Goal: Task Accomplishment & Management: Complete application form

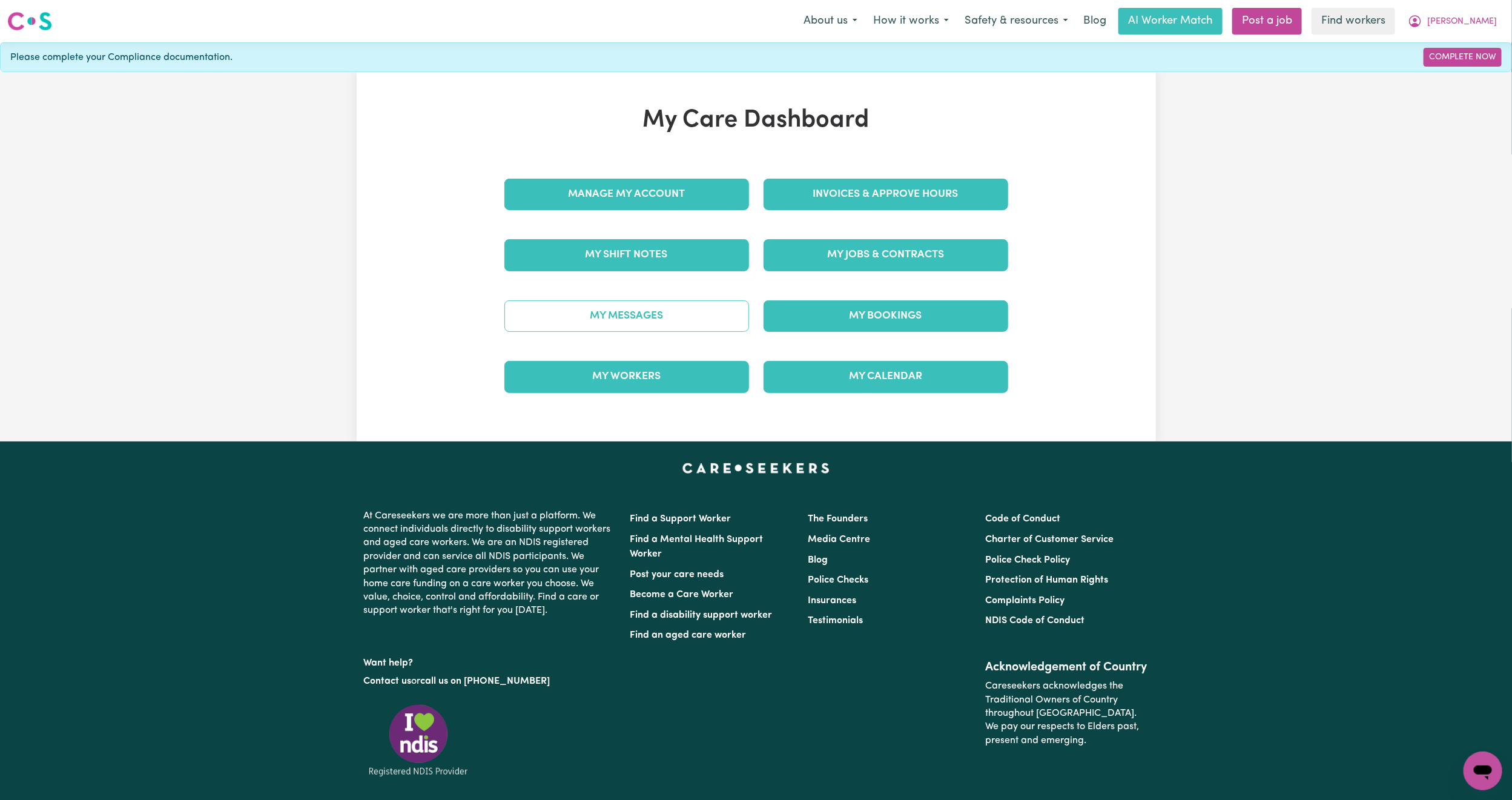
click at [700, 329] on link "My Messages" at bounding box center [626, 316] width 245 height 32
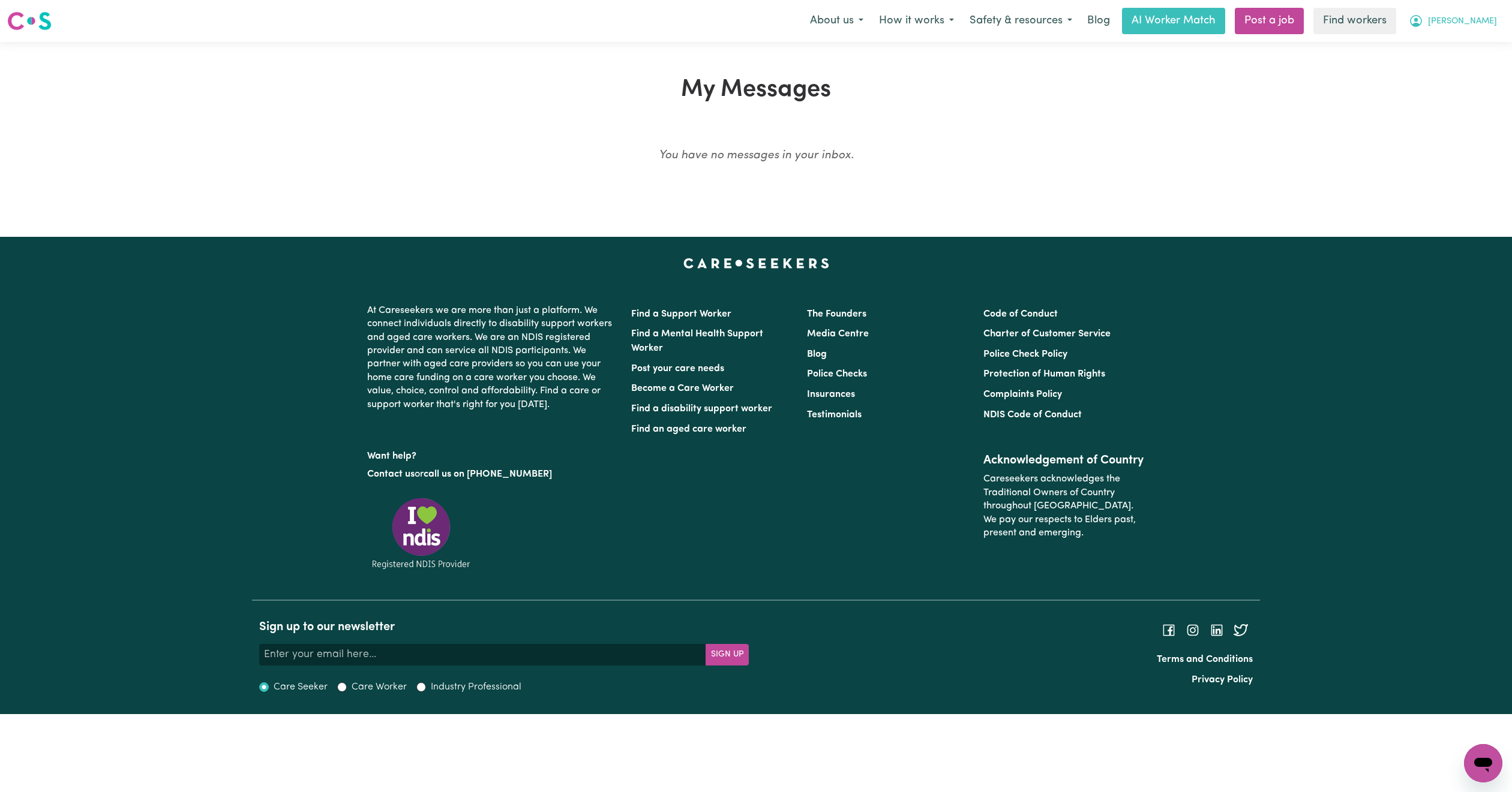
click at [1475, 32] on button "[PERSON_NAME]" at bounding box center [1453, 22] width 104 height 26
click at [1455, 47] on link "My Dashboard" at bounding box center [1456, 46] width 95 height 23
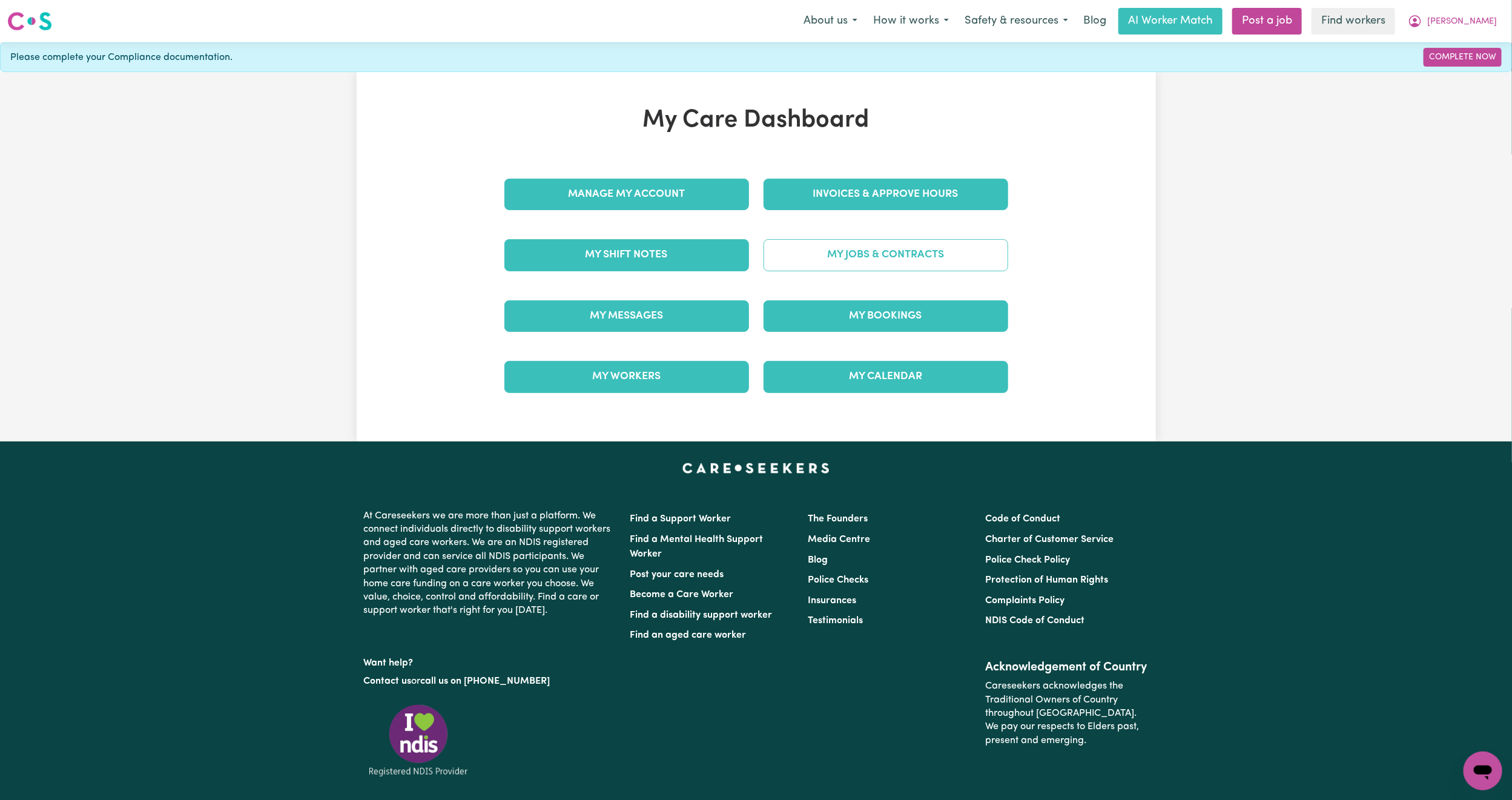
click at [828, 269] on link "My Jobs & Contracts" at bounding box center [885, 255] width 245 height 32
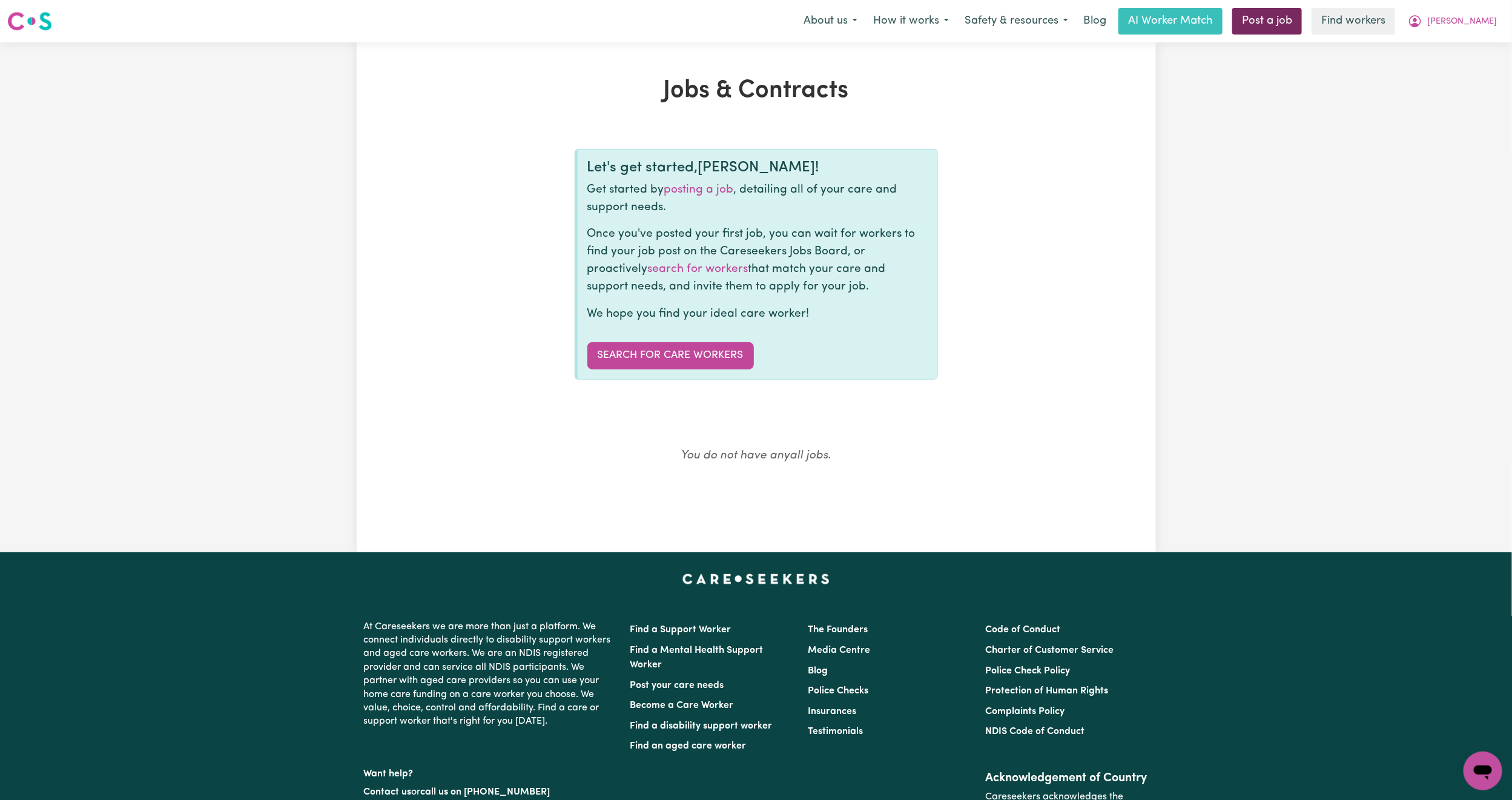
click at [1302, 11] on link "Post a job" at bounding box center [1266, 21] width 69 height 27
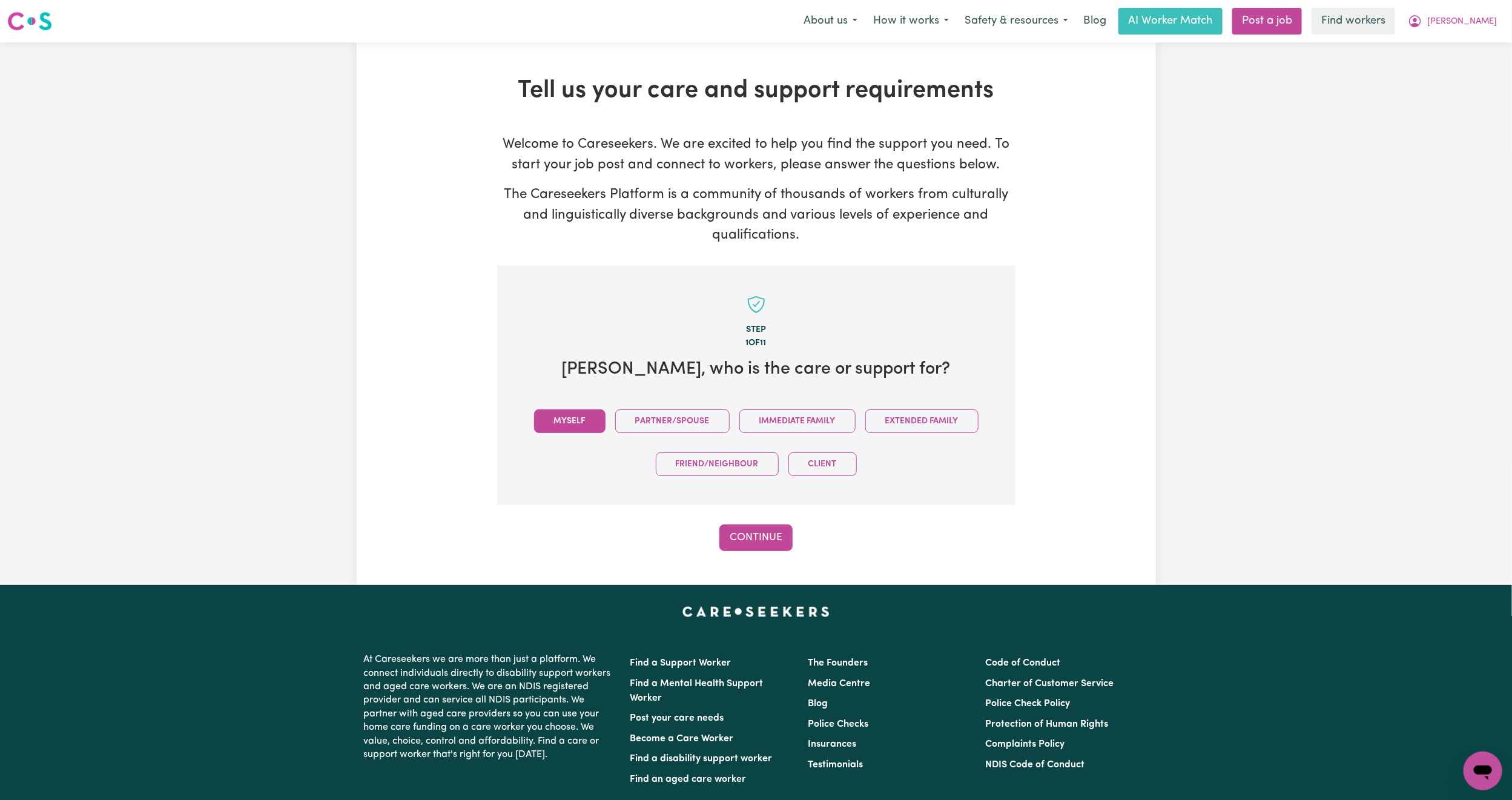
click at [580, 427] on button "Myself" at bounding box center [570, 421] width 71 height 24
click at [762, 534] on button "Continue" at bounding box center [756, 537] width 73 height 27
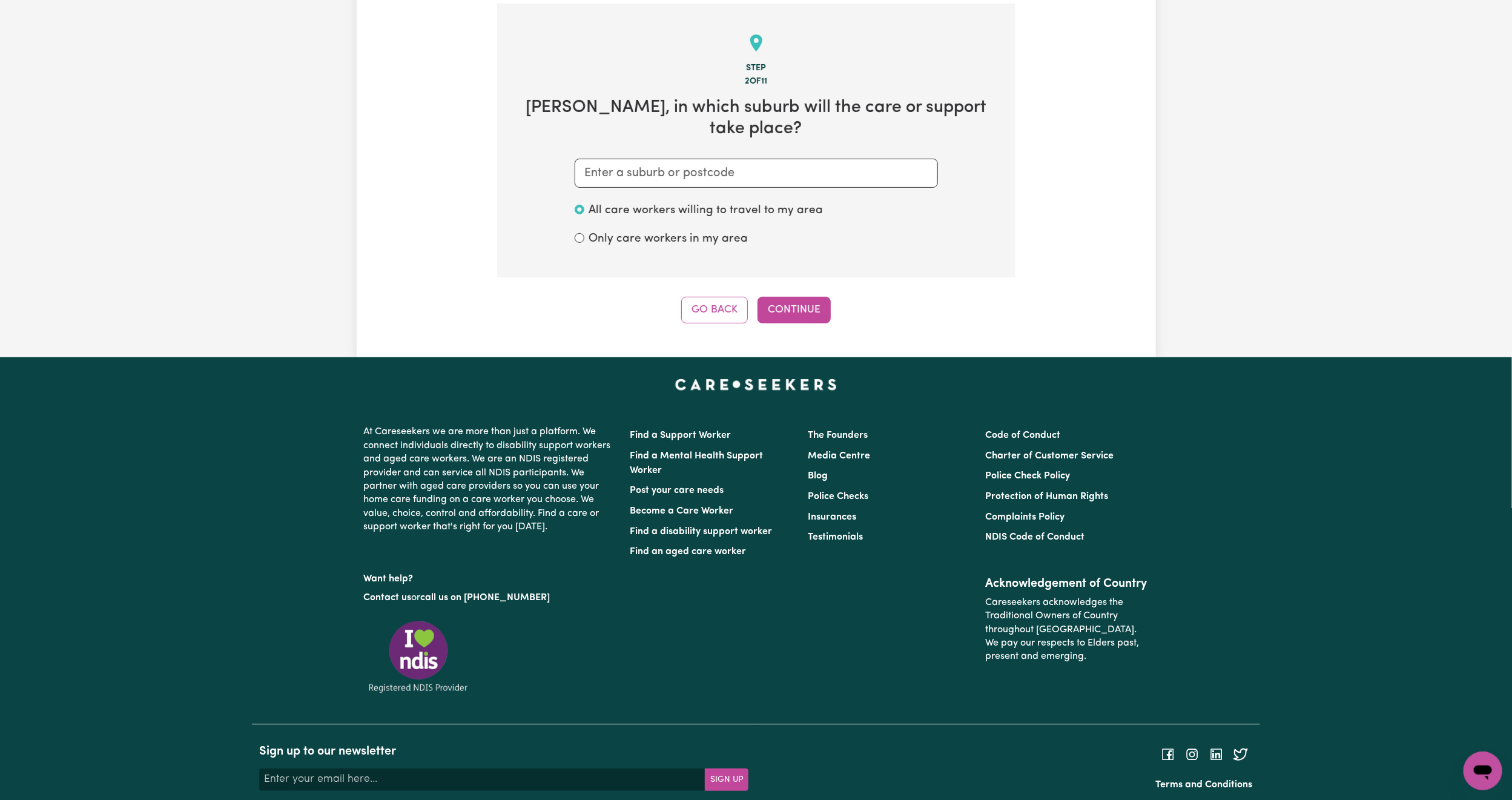
scroll to position [266, 0]
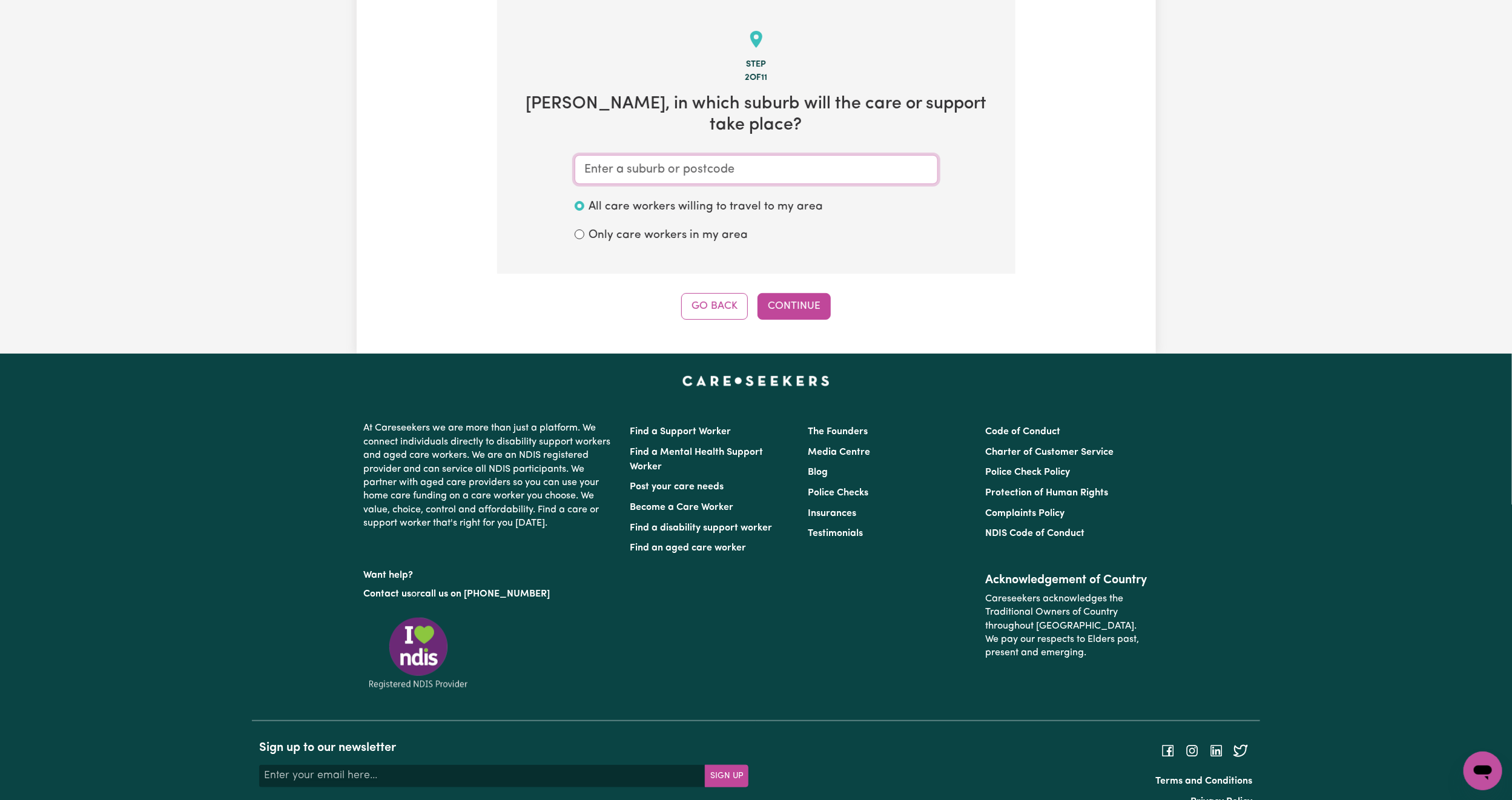
click at [729, 155] on input "text" at bounding box center [756, 169] width 364 height 29
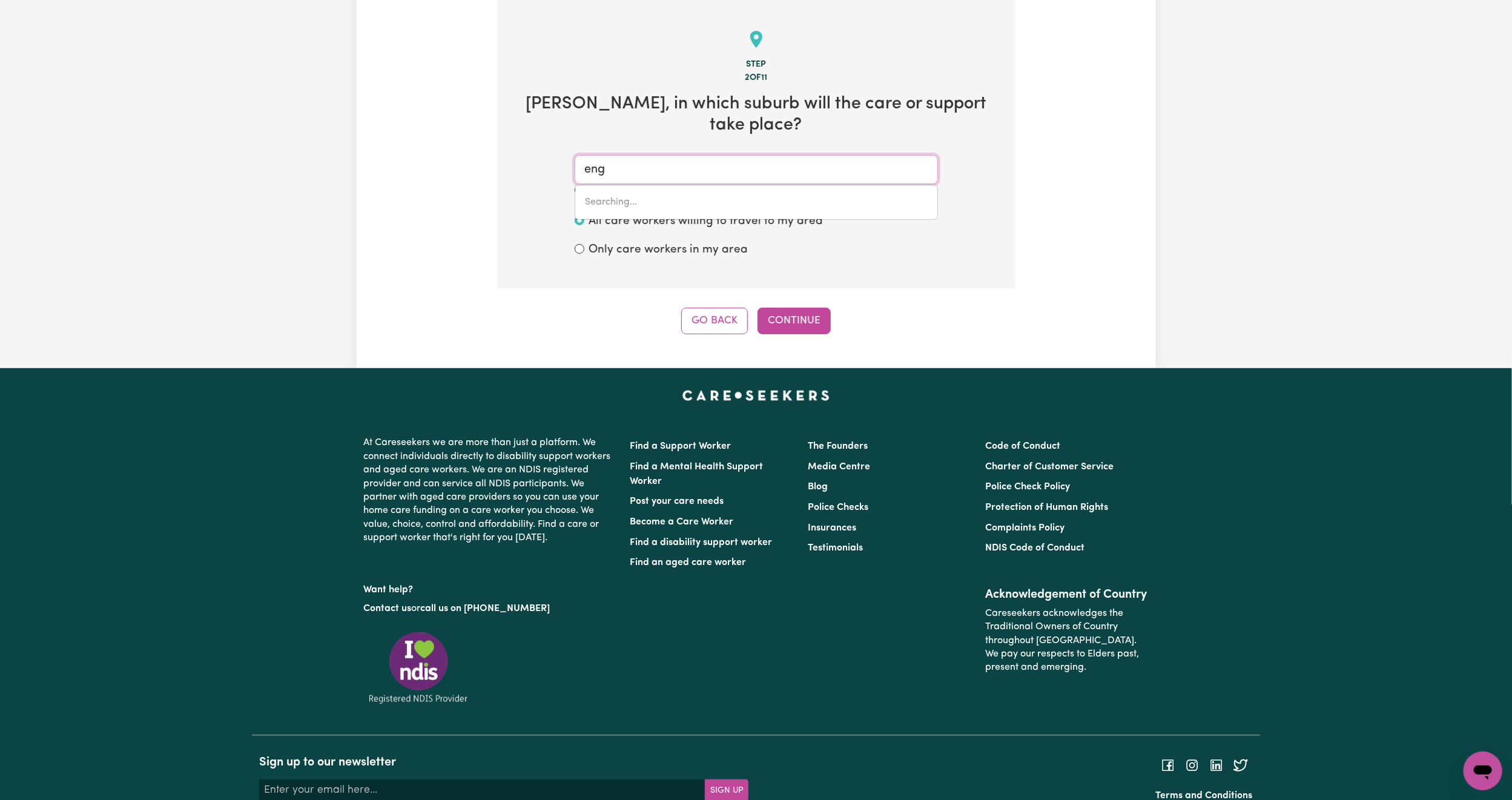
type input "enga"
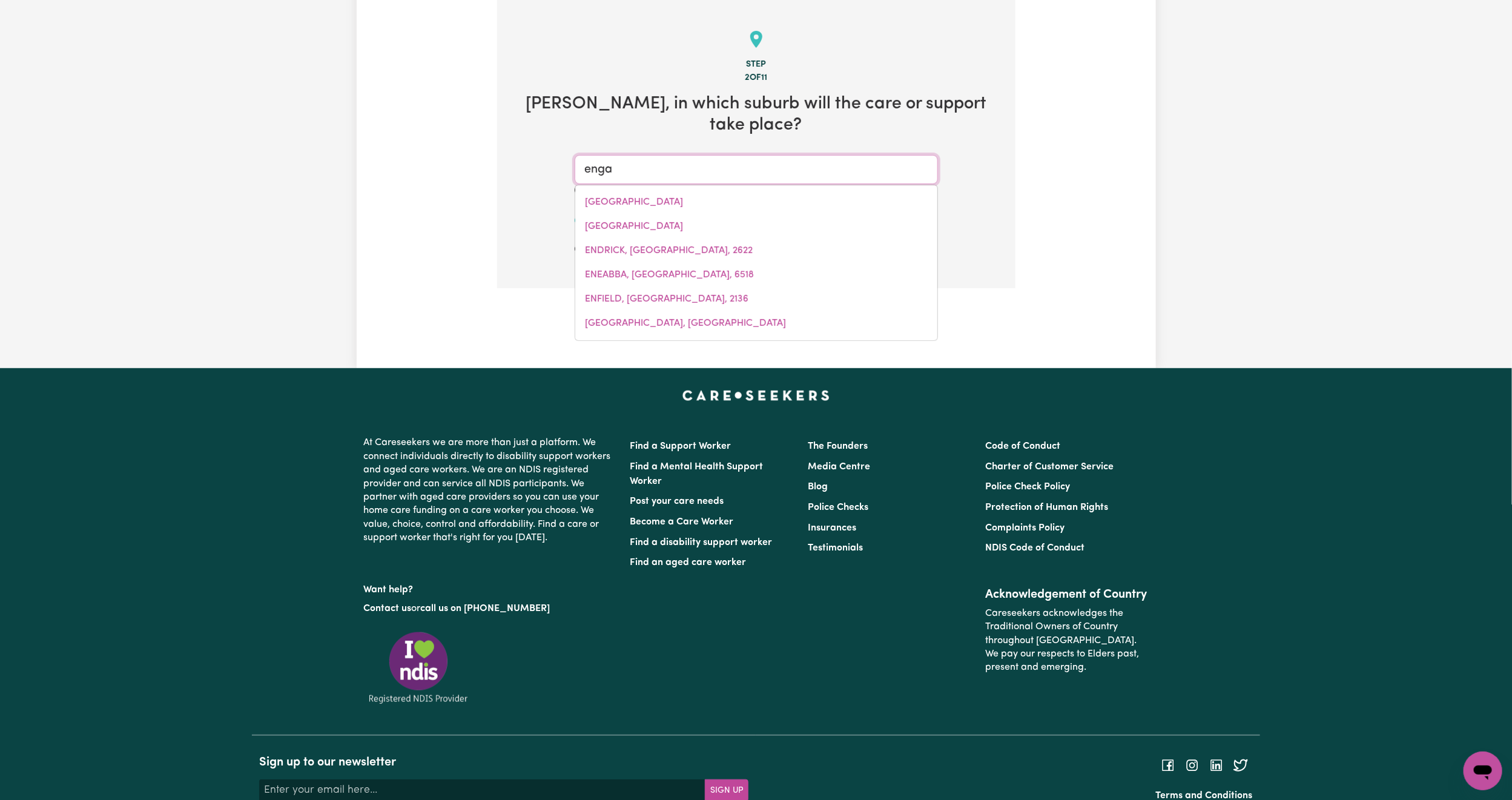
type input "engaDINE, [GEOGRAPHIC_DATA], 2233"
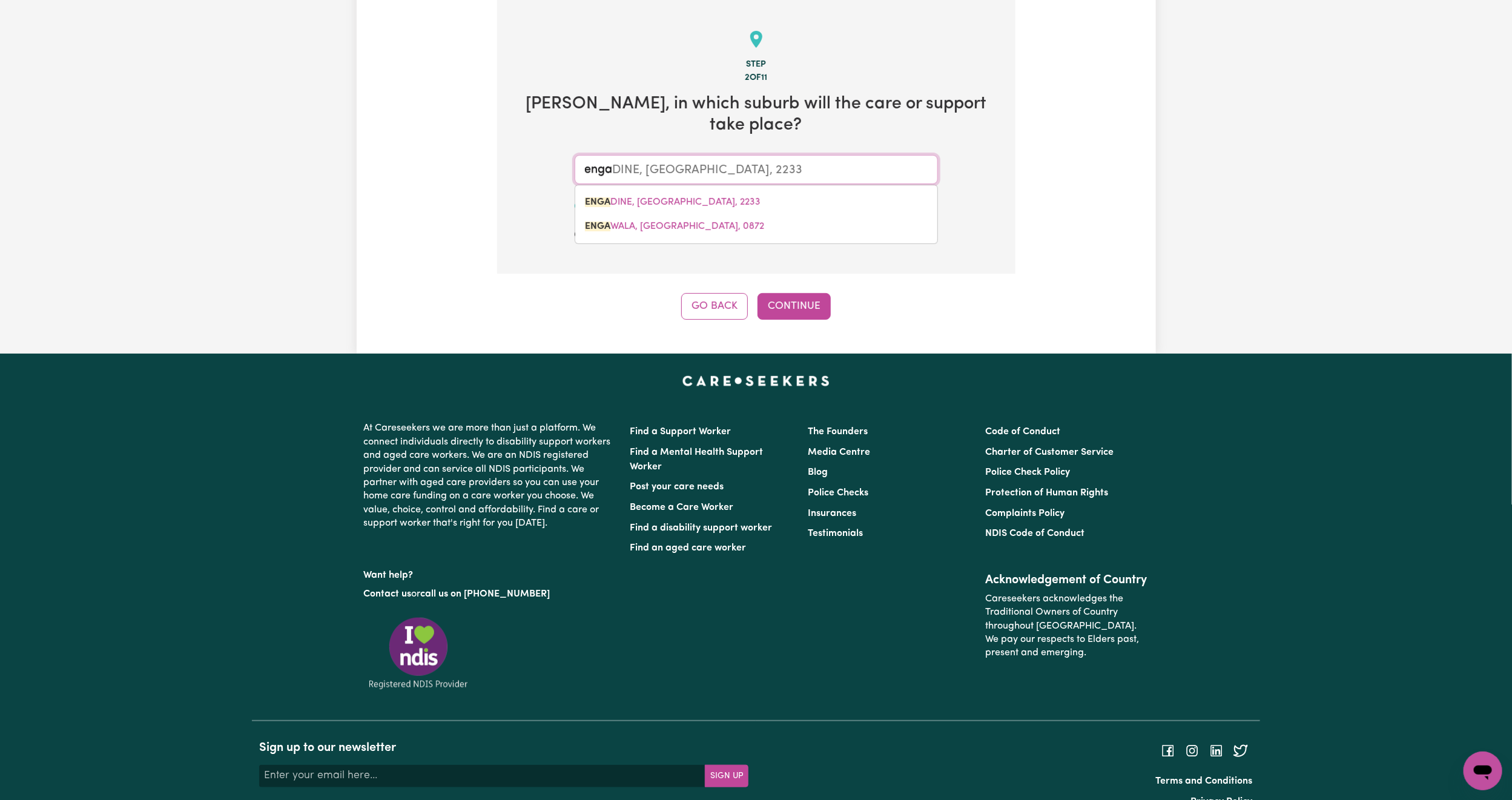
type input "ENGADINE, [GEOGRAPHIC_DATA], 2233"
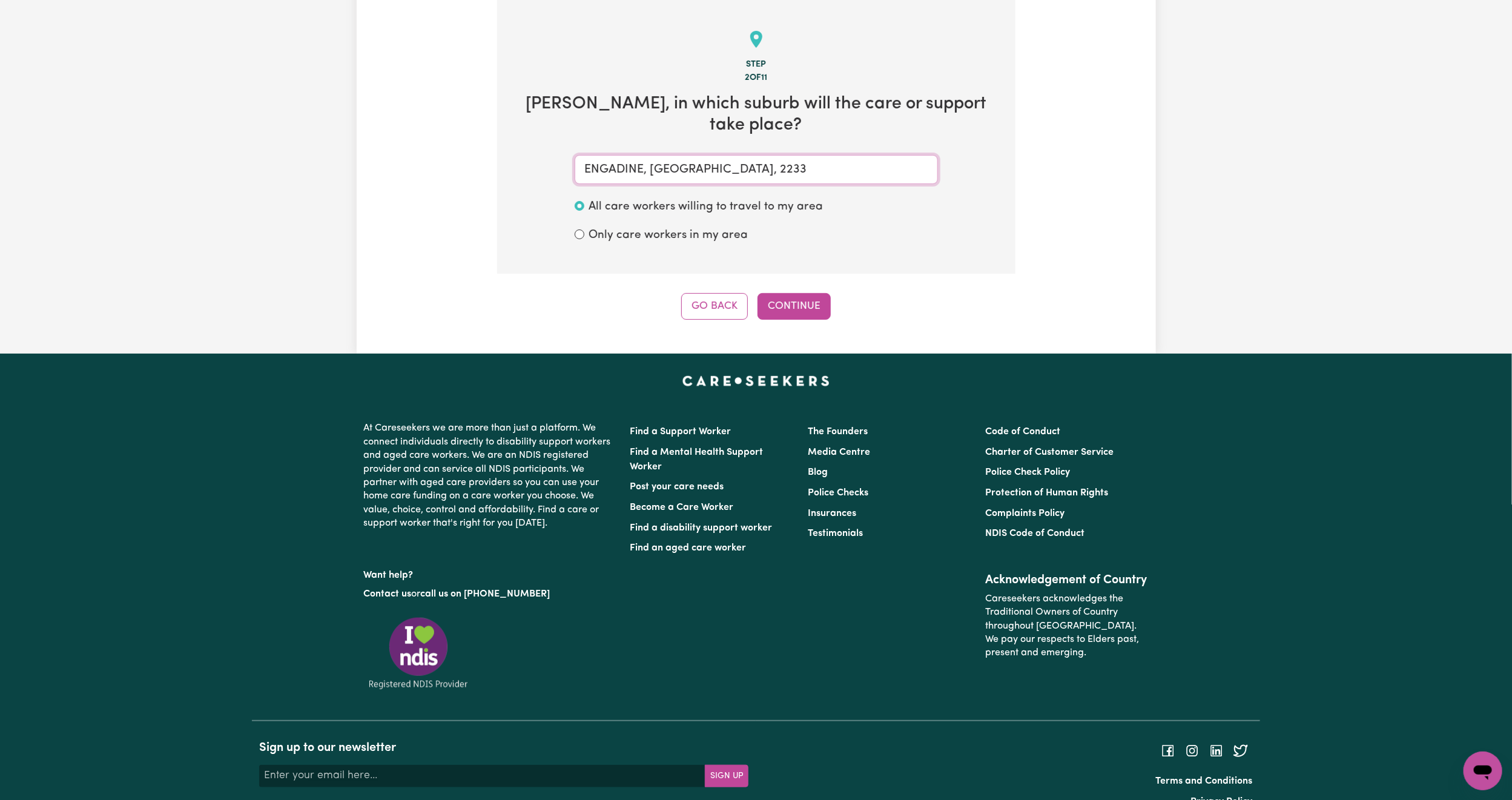
type input "ENGADINE, [GEOGRAPHIC_DATA], 2233"
click at [788, 293] on button "Continue" at bounding box center [794, 306] width 73 height 27
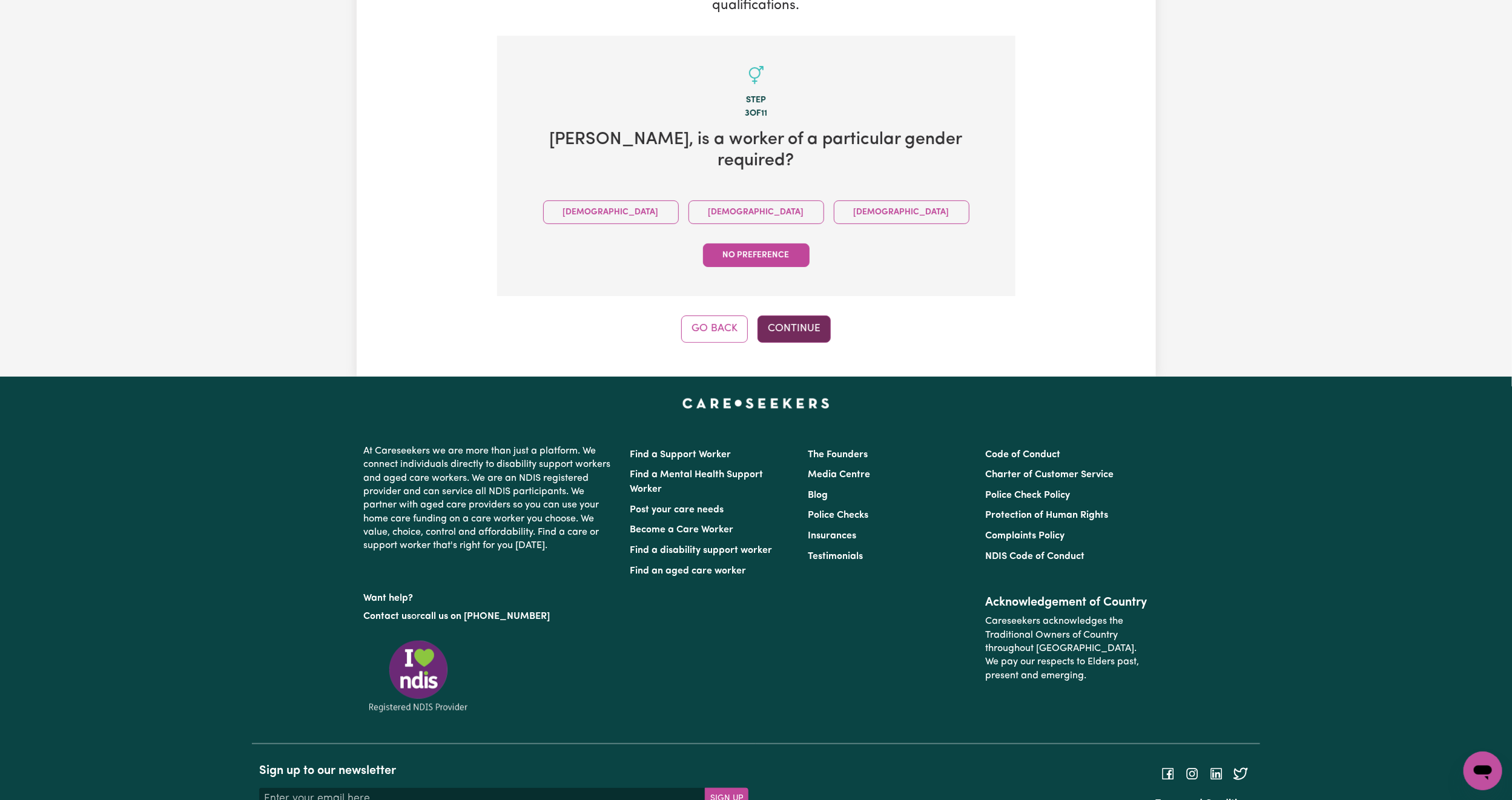
click at [796, 315] on button "Continue" at bounding box center [794, 328] width 73 height 27
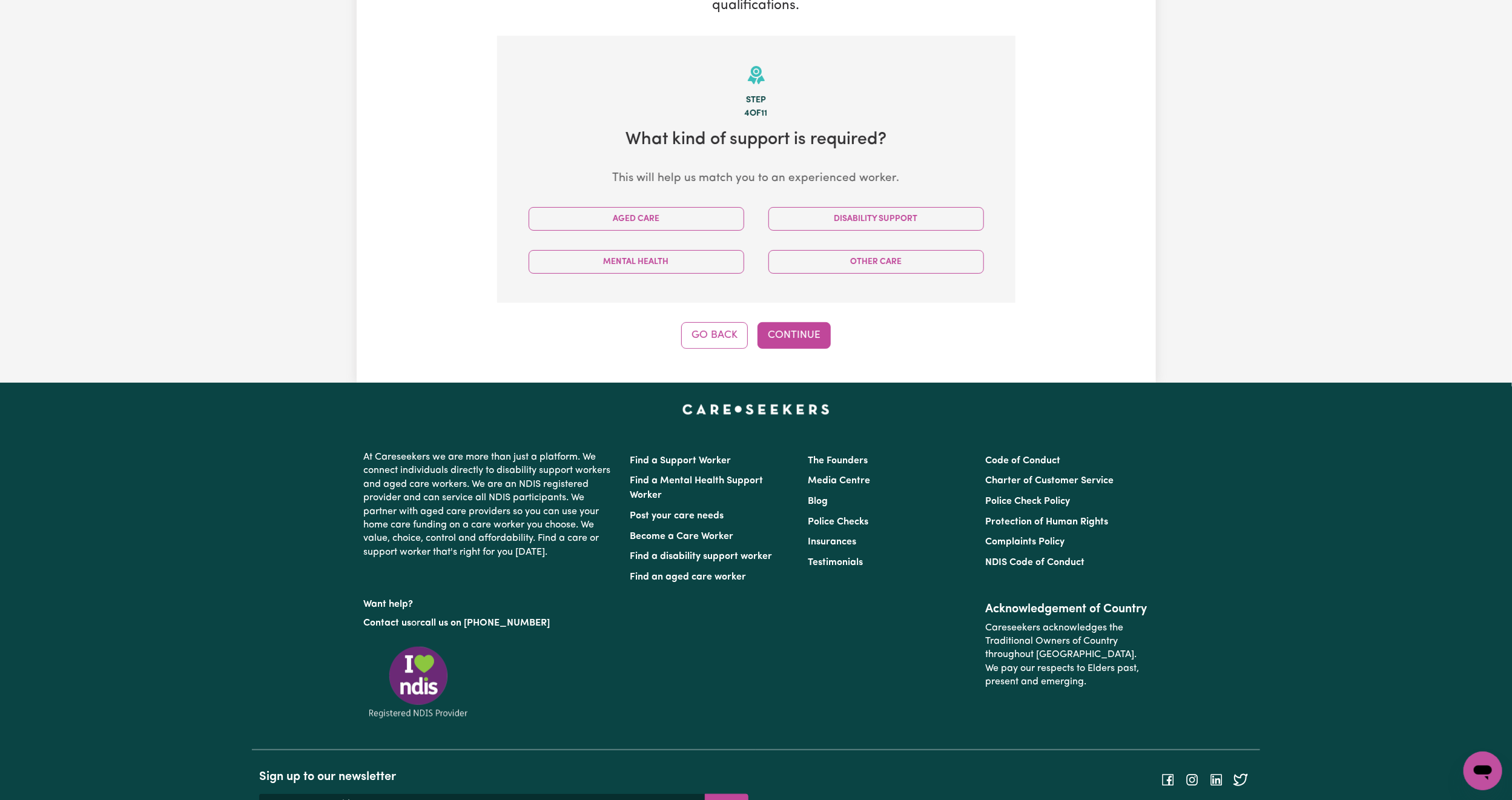
scroll to position [266, 0]
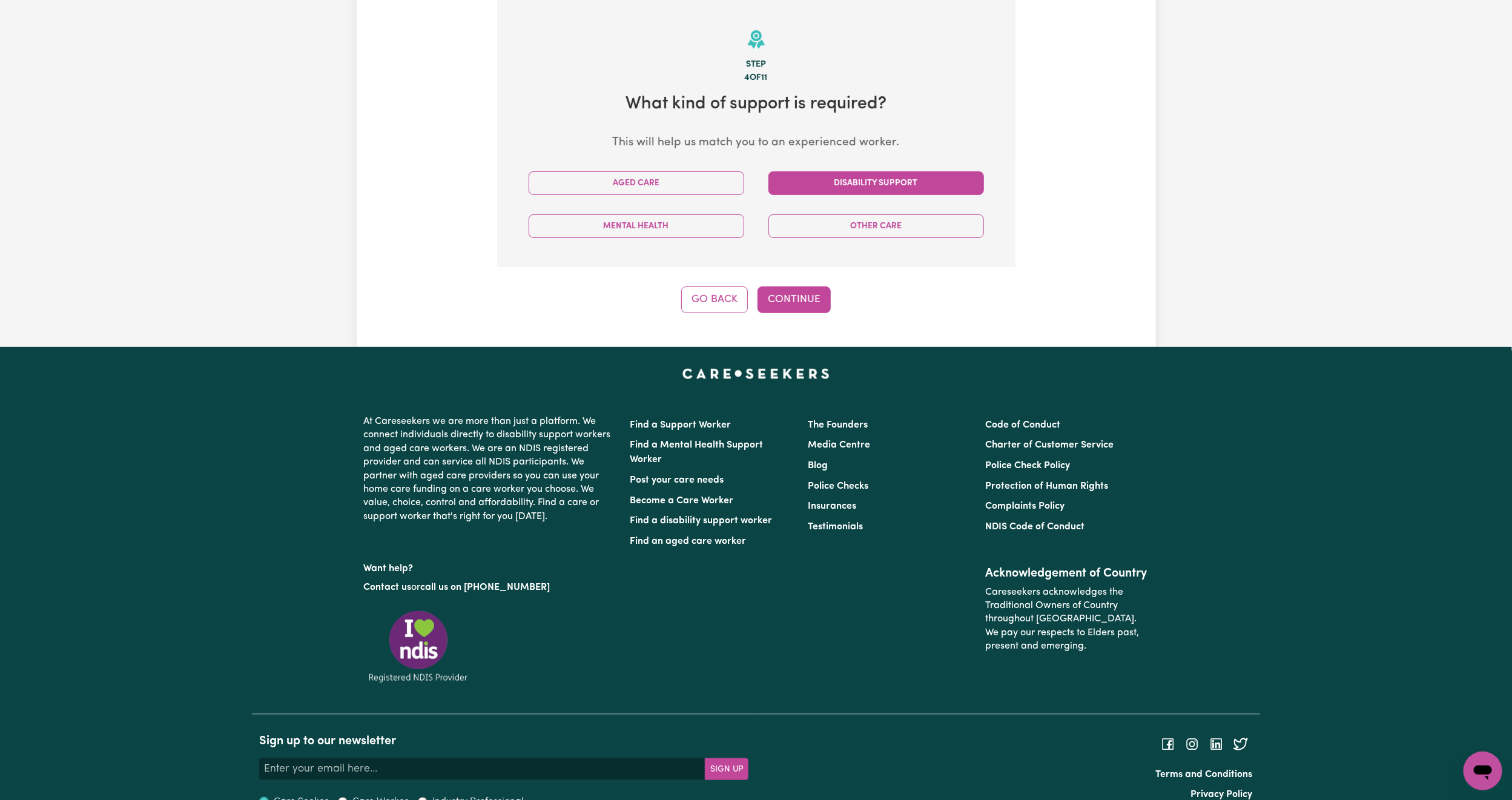
click at [807, 191] on button "Disability Support" at bounding box center [875, 183] width 215 height 24
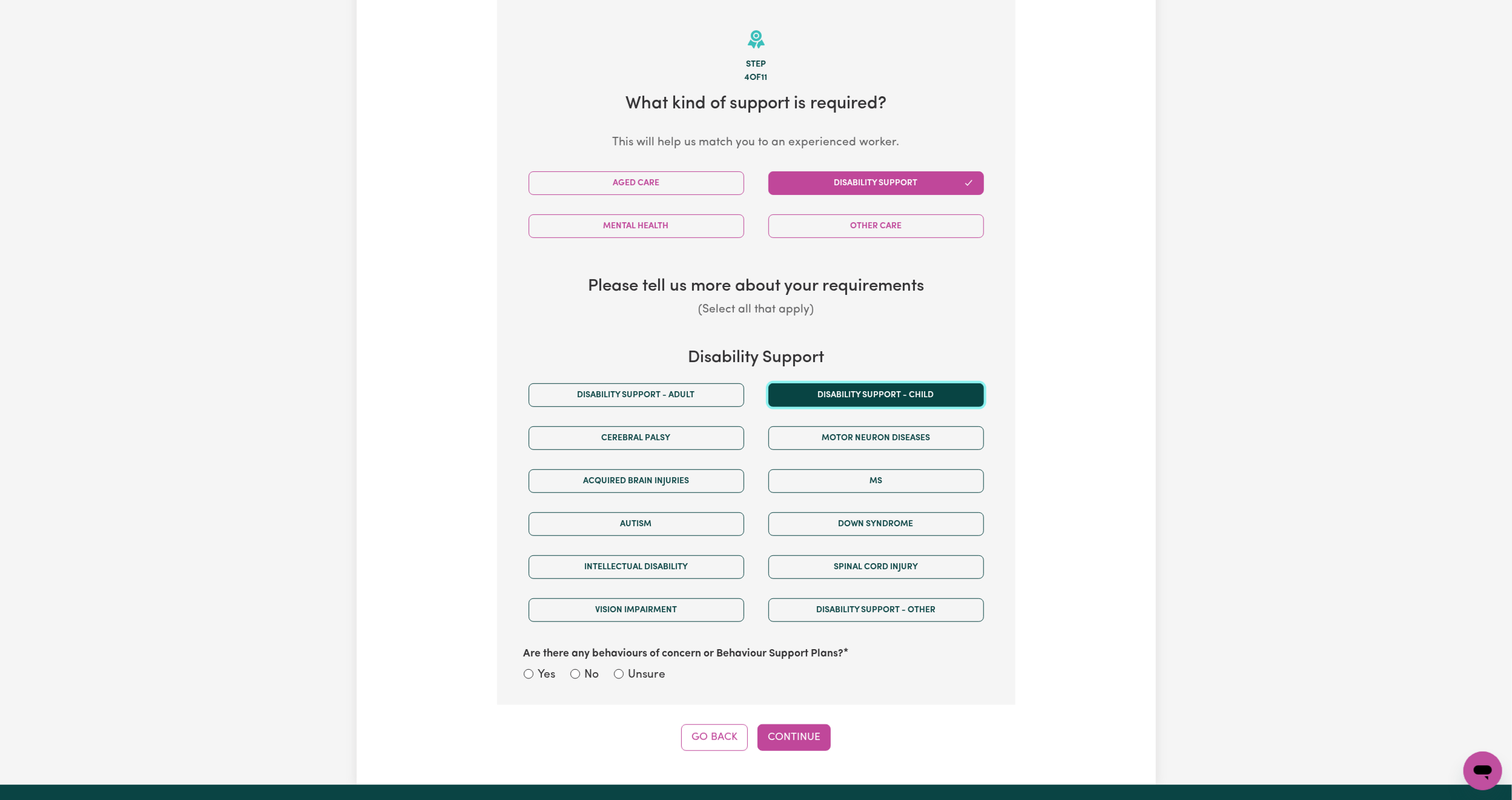
click at [815, 401] on button "Disability support - Child" at bounding box center [875, 396] width 215 height 24
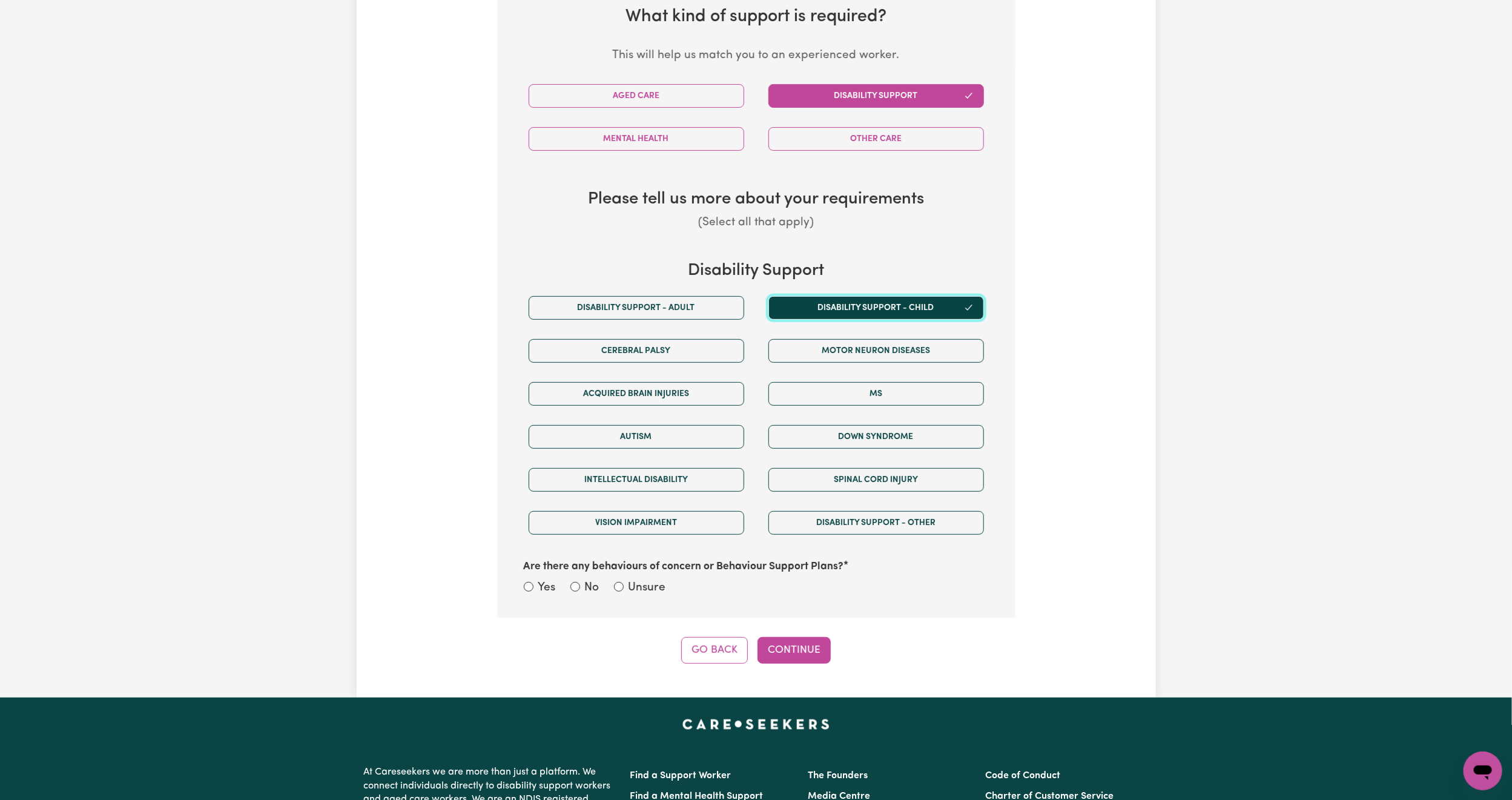
scroll to position [447, 0]
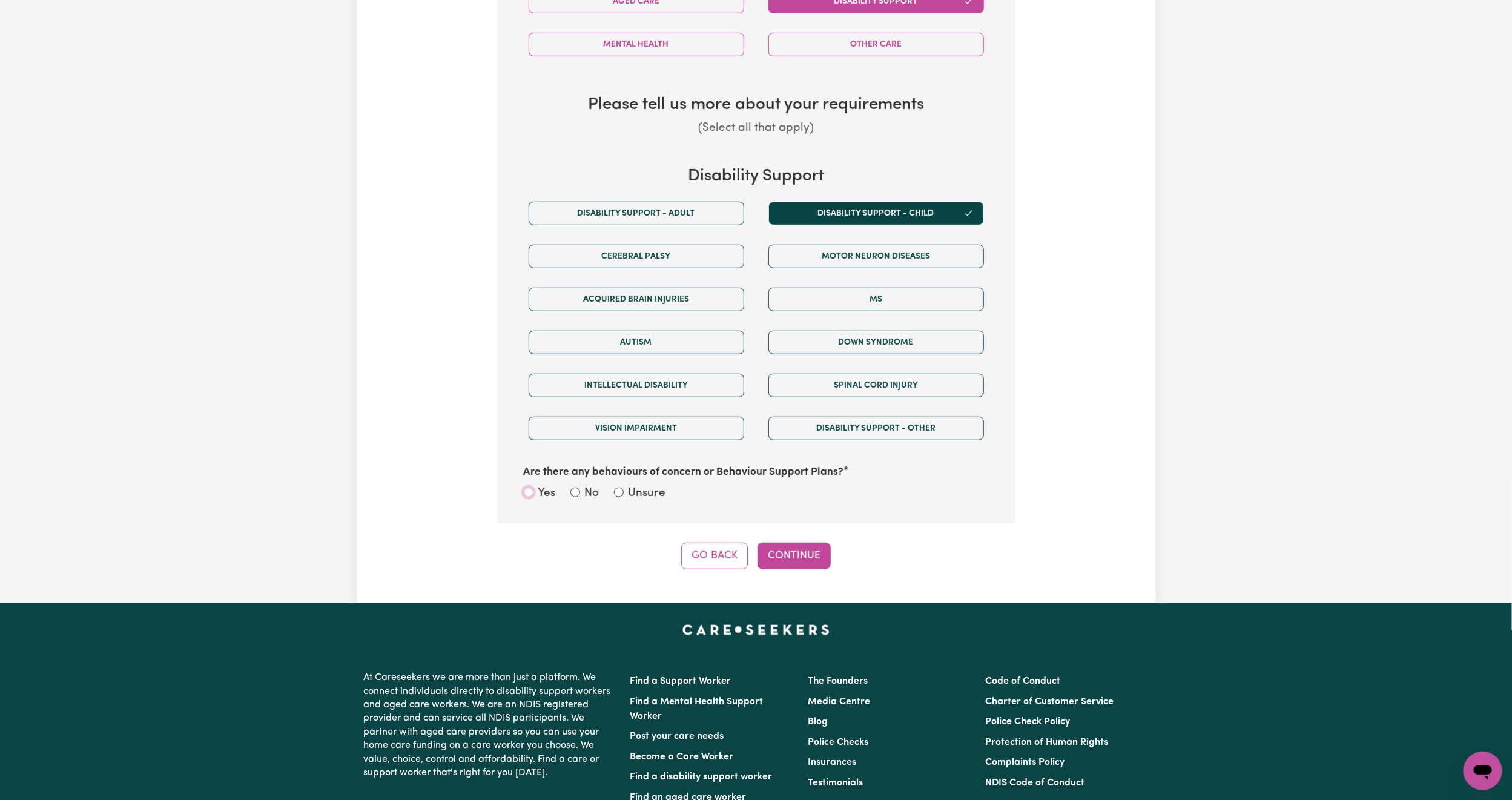
click at [528, 495] on input "Yes" at bounding box center [528, 493] width 10 height 10
radio input "true"
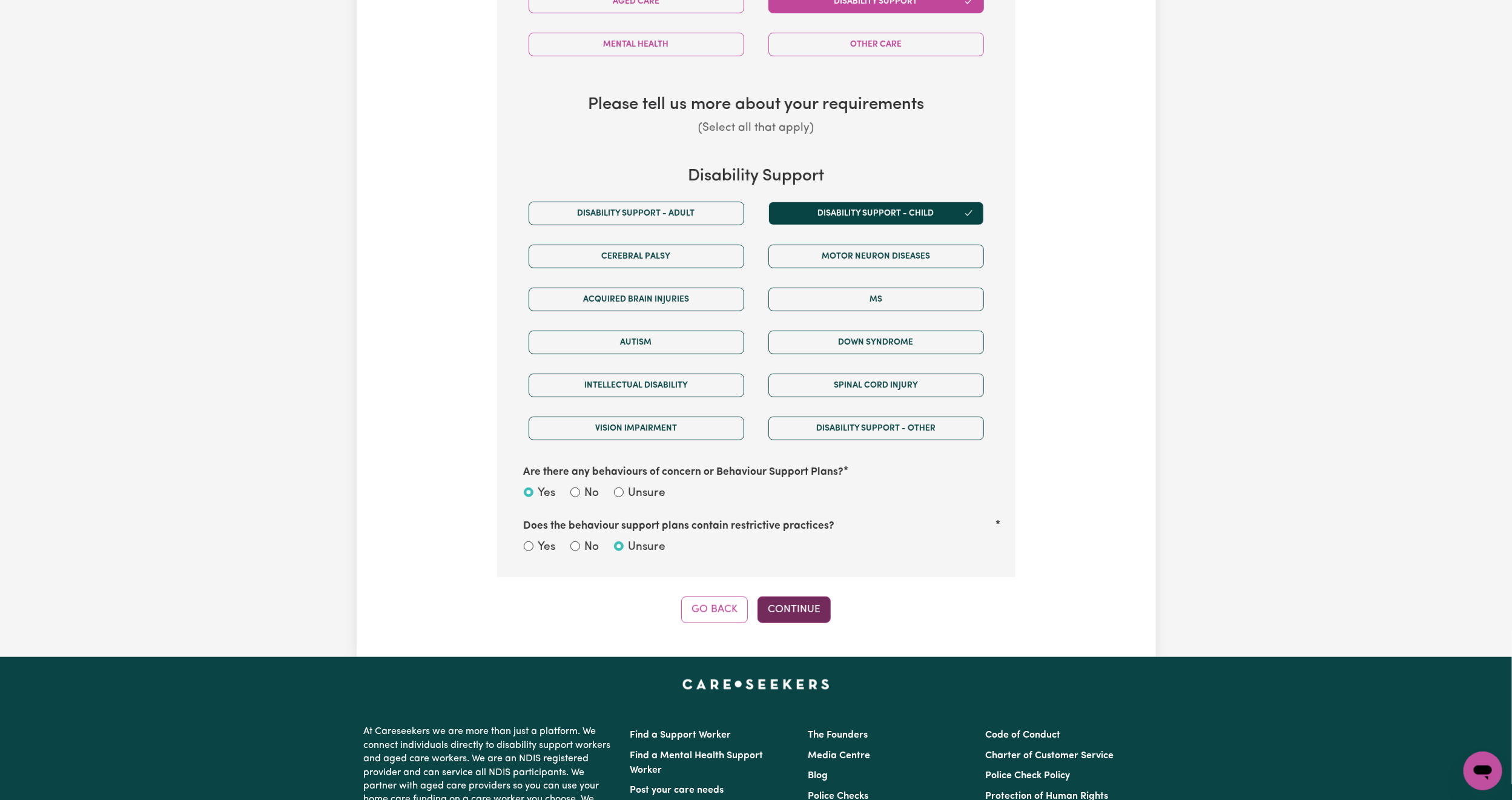
click at [800, 614] on button "Continue" at bounding box center [794, 610] width 73 height 27
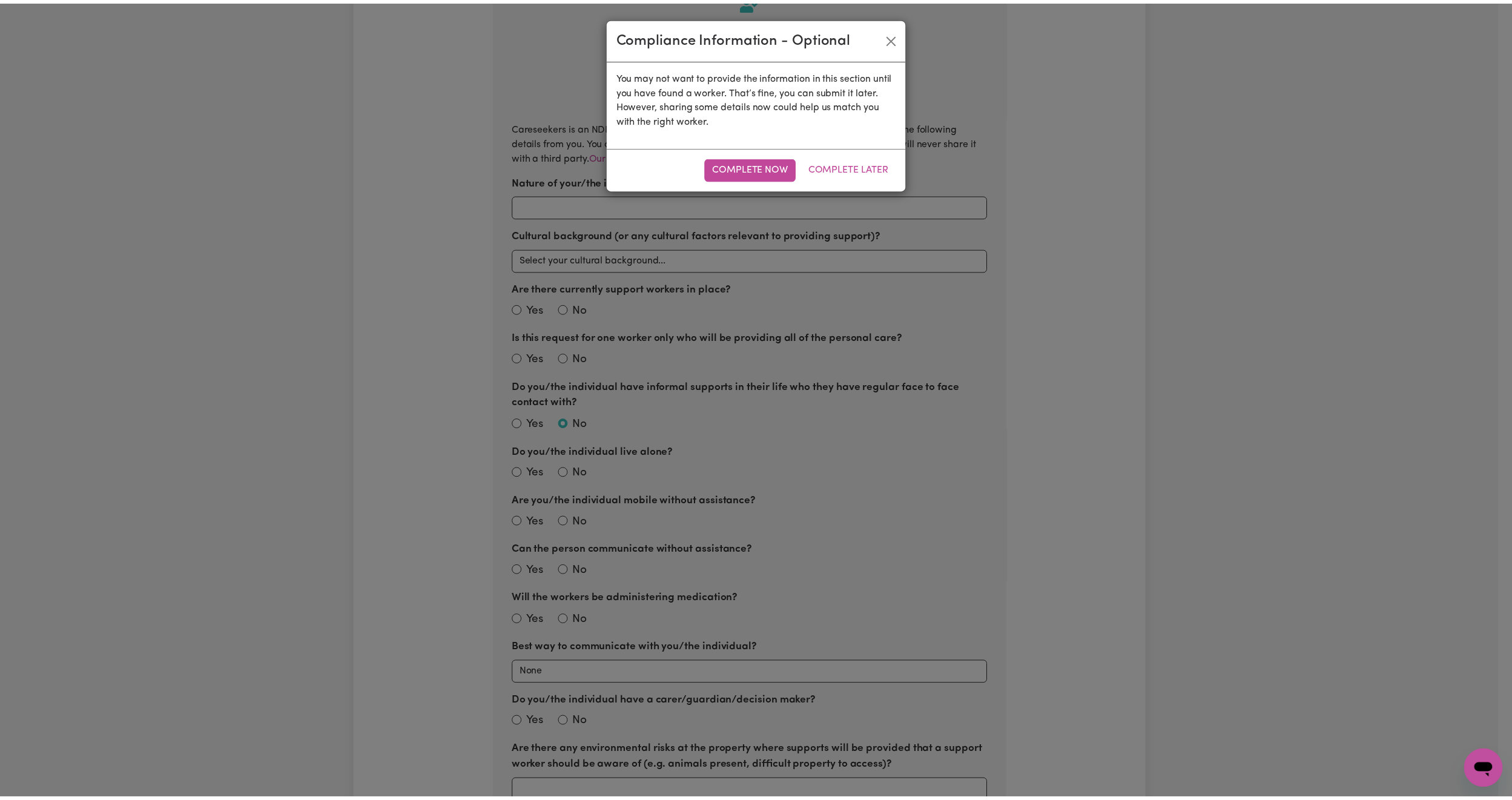
scroll to position [266, 0]
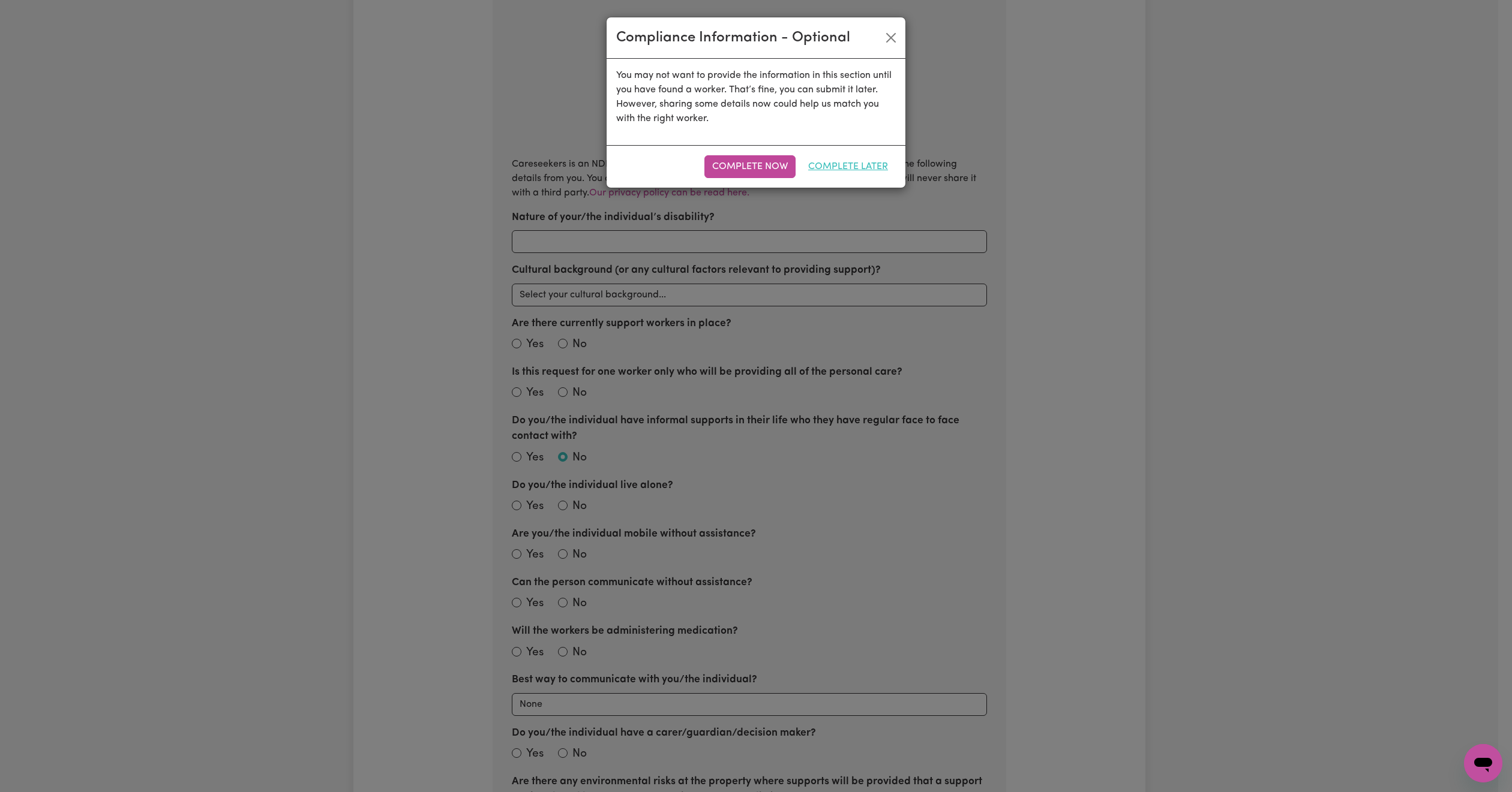
click at [849, 172] on button "Complete Later" at bounding box center [847, 166] width 95 height 23
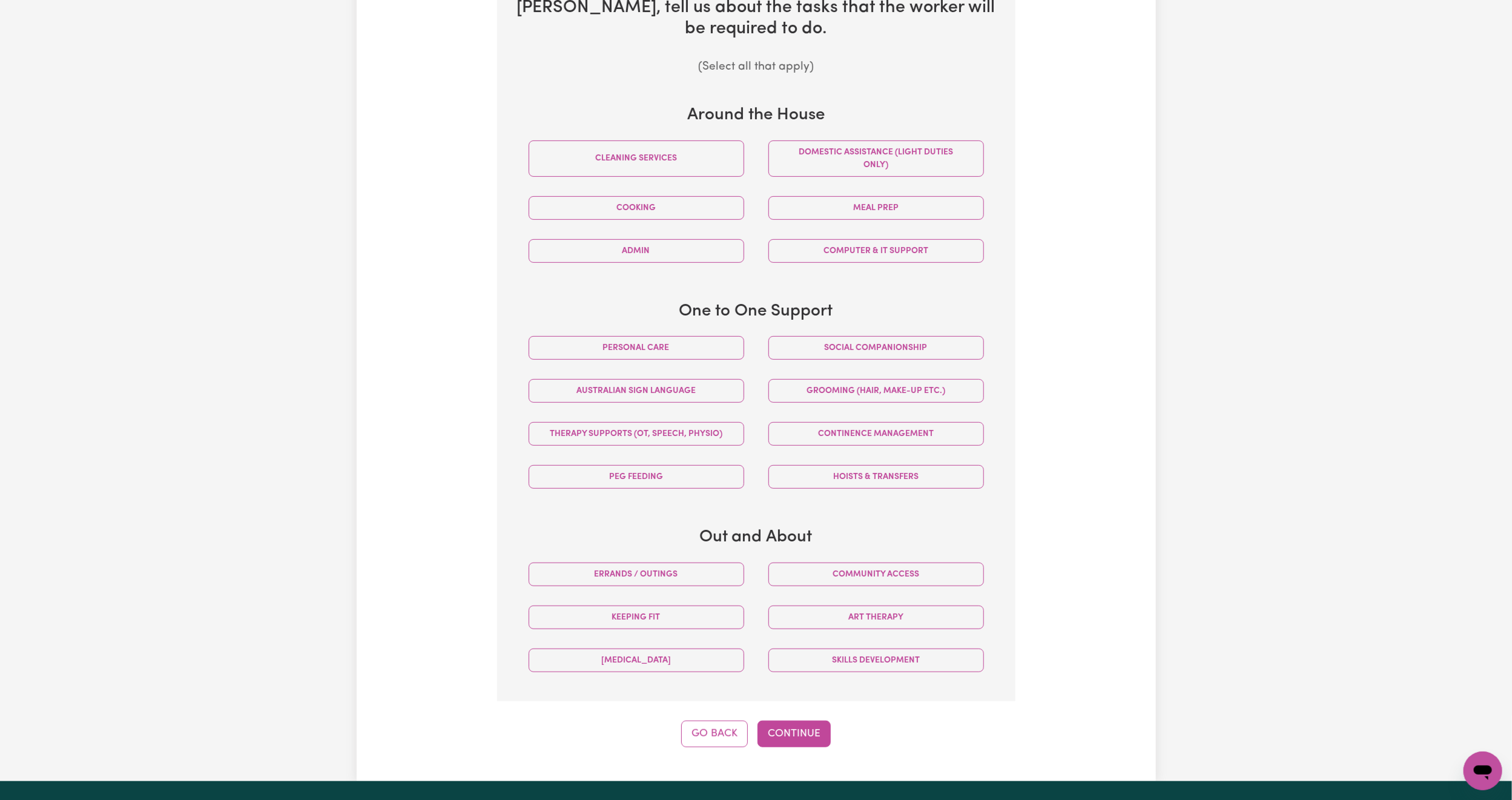
scroll to position [447, 0]
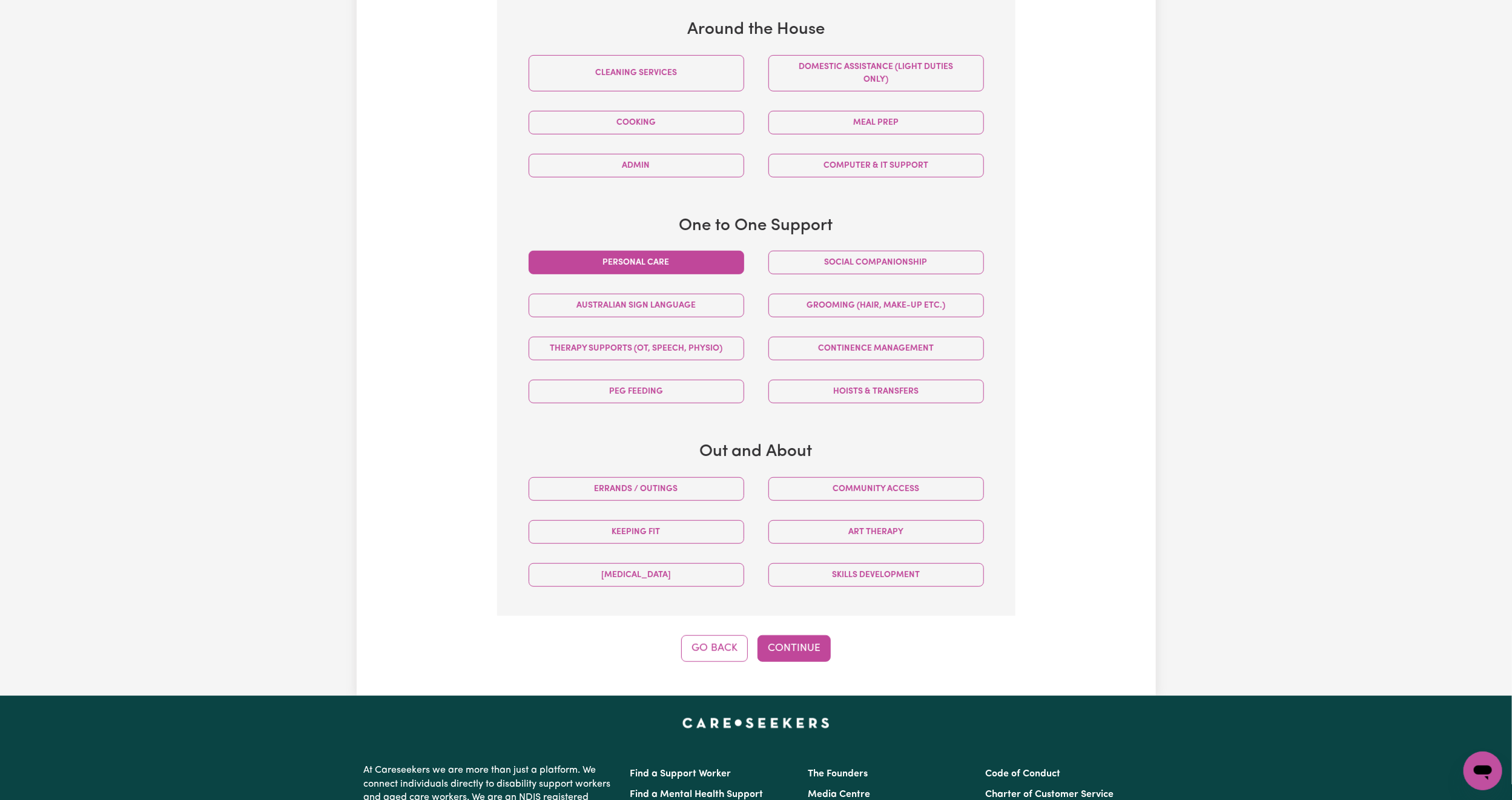
click at [654, 272] on button "Personal care" at bounding box center [635, 263] width 215 height 24
click at [839, 274] on button "Social companionship" at bounding box center [875, 263] width 215 height 24
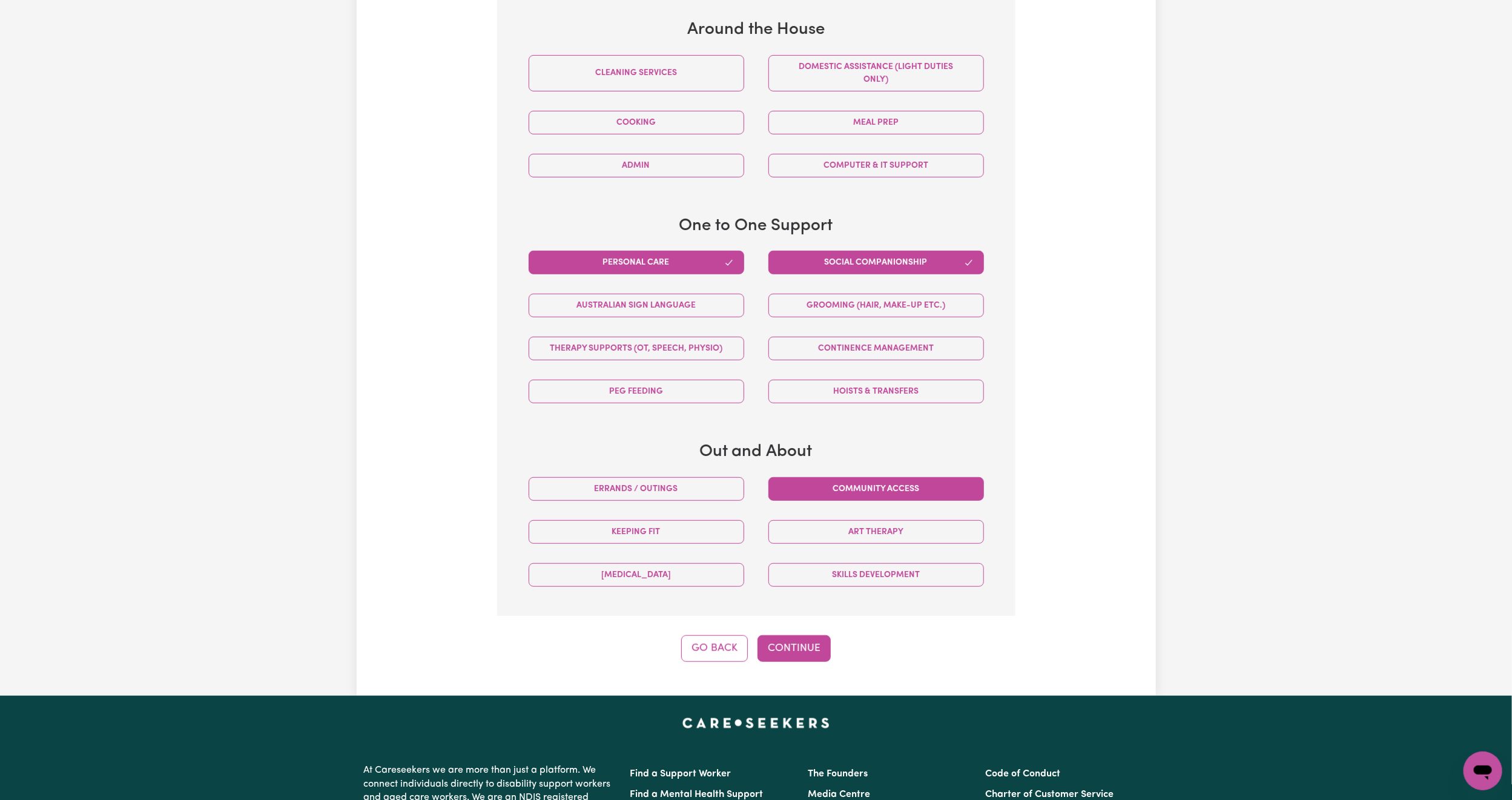
drag, startPoint x: 791, startPoint y: 498, endPoint x: 718, endPoint y: 495, distance: 73.1
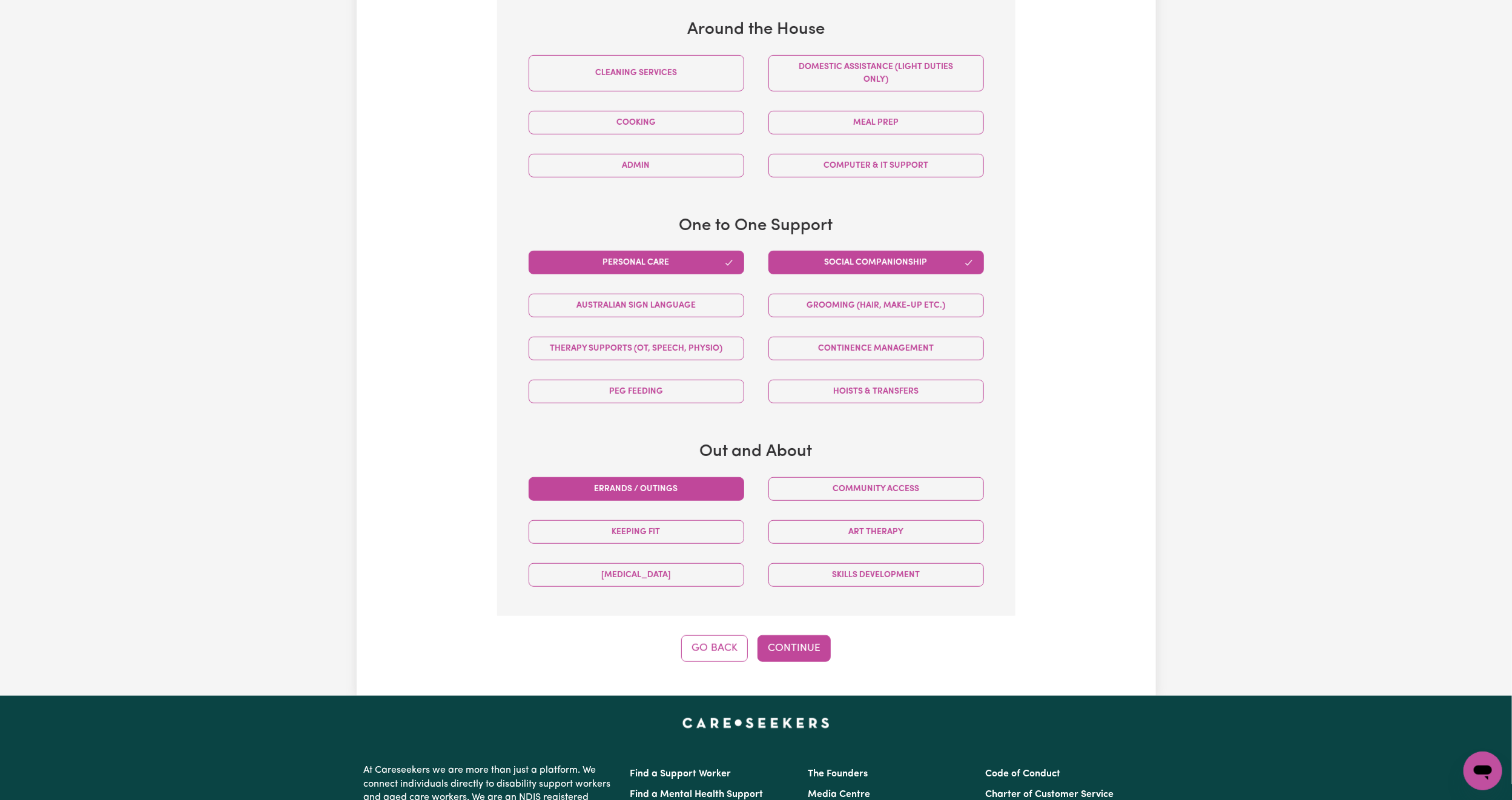
click at [788, 497] on button "Community access" at bounding box center [875, 489] width 215 height 24
click at [707, 491] on button "Errands / Outings" at bounding box center [635, 489] width 215 height 24
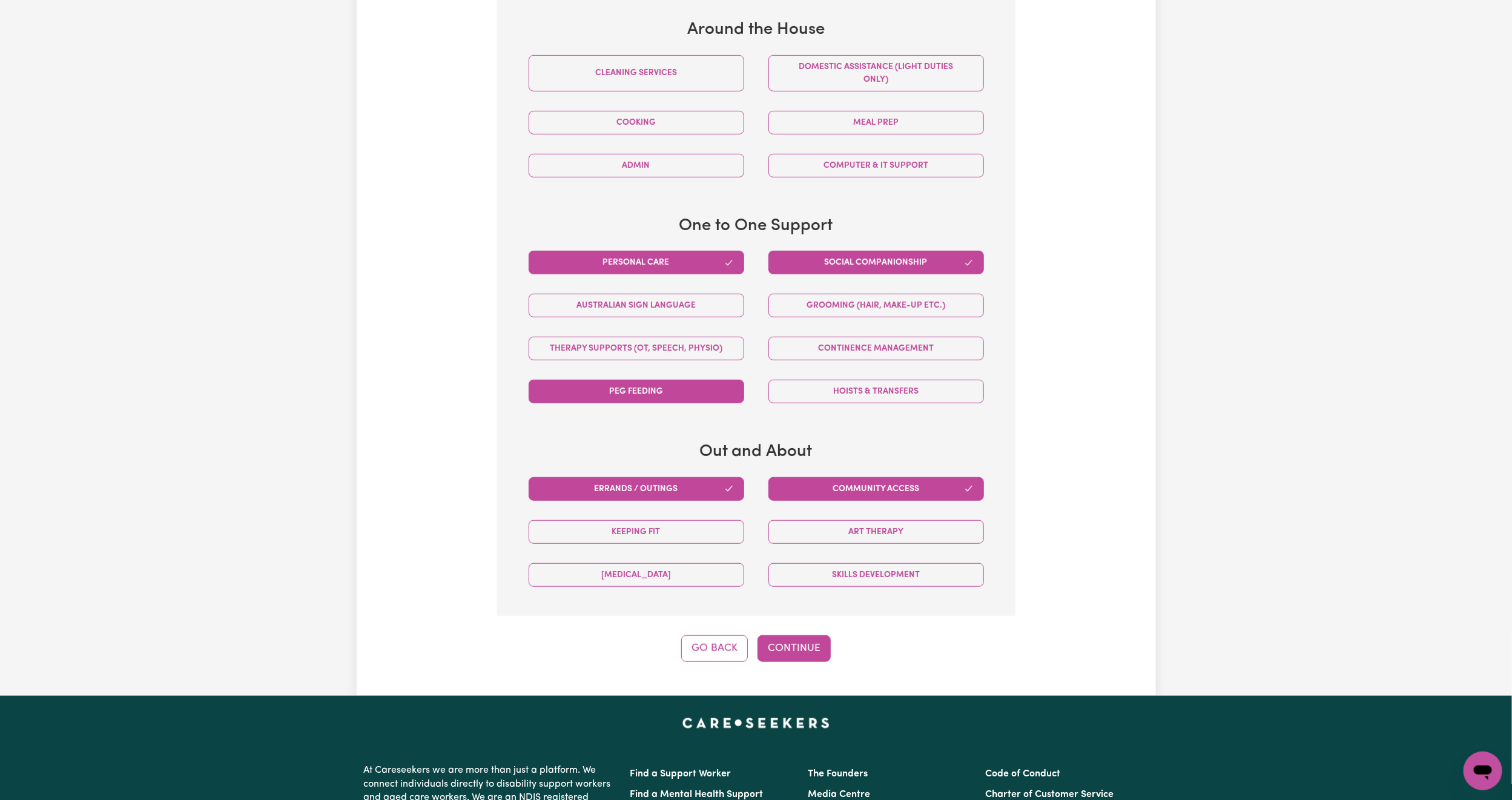
click at [690, 392] on button "PEG feeding" at bounding box center [635, 392] width 215 height 24
